Goal: Information Seeking & Learning: Learn about a topic

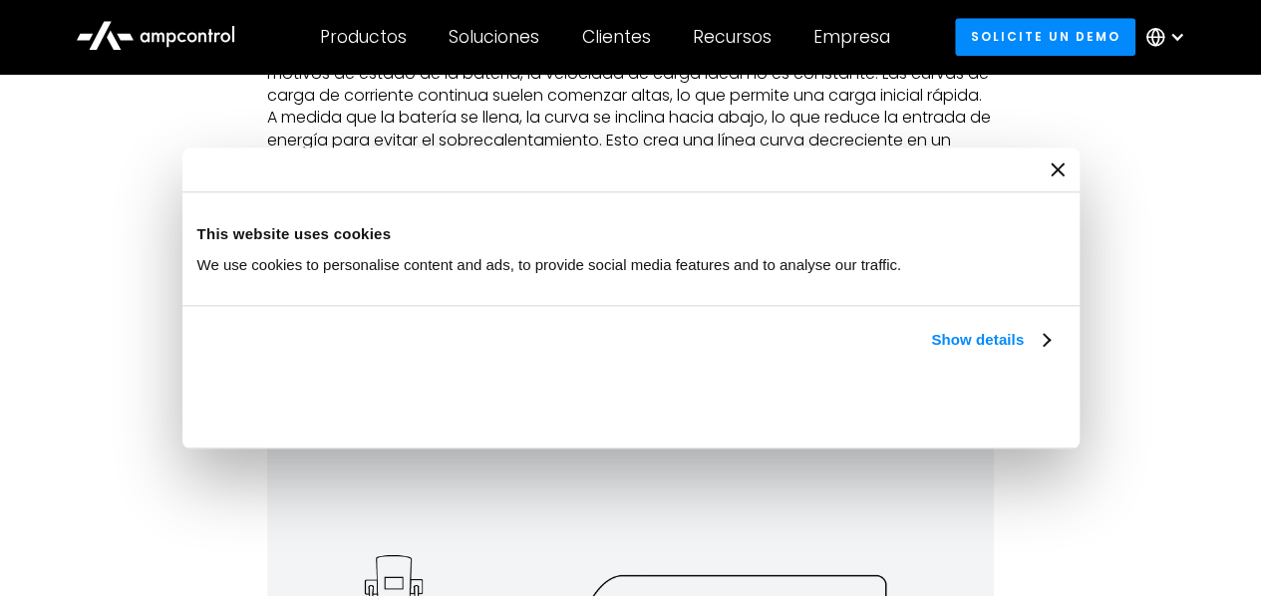
scroll to position [4663, 0]
click at [1080, 448] on div "Consent Details [#IABV2SETTINGS#] About This website uses cookies We use cookie…" at bounding box center [630, 298] width 897 height 301
click at [0, 0] on icon "Close banner" at bounding box center [0, 0] width 0 height 0
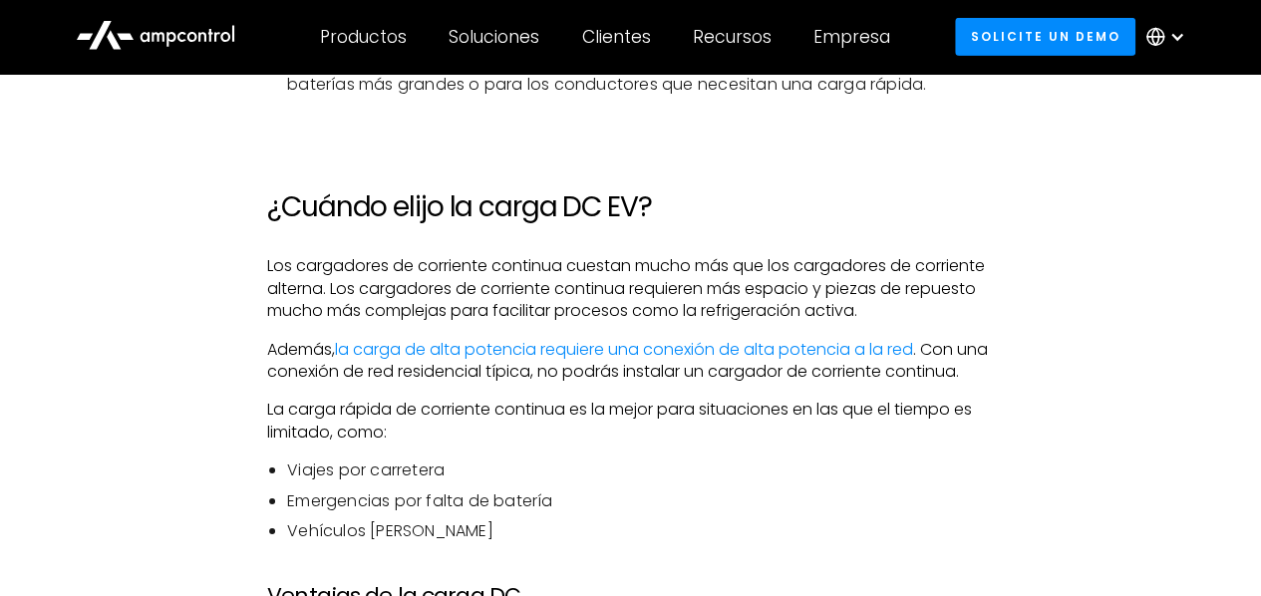
scroll to position [7033, 0]
